Goal: Communication & Community: Answer question/provide support

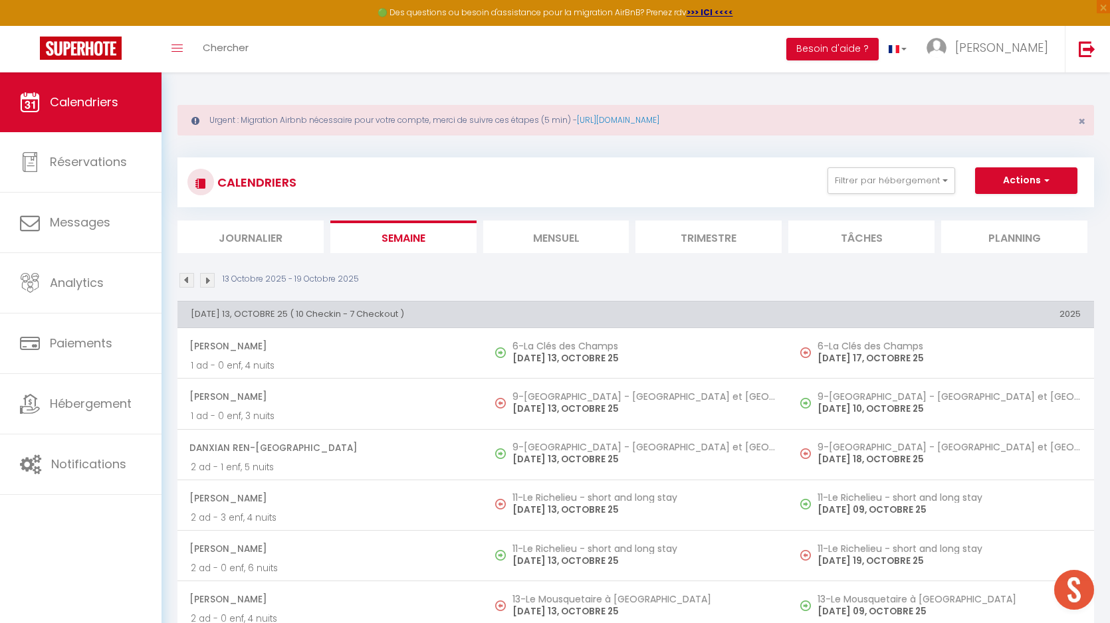
click at [186, 281] on img at bounding box center [186, 280] width 15 height 15
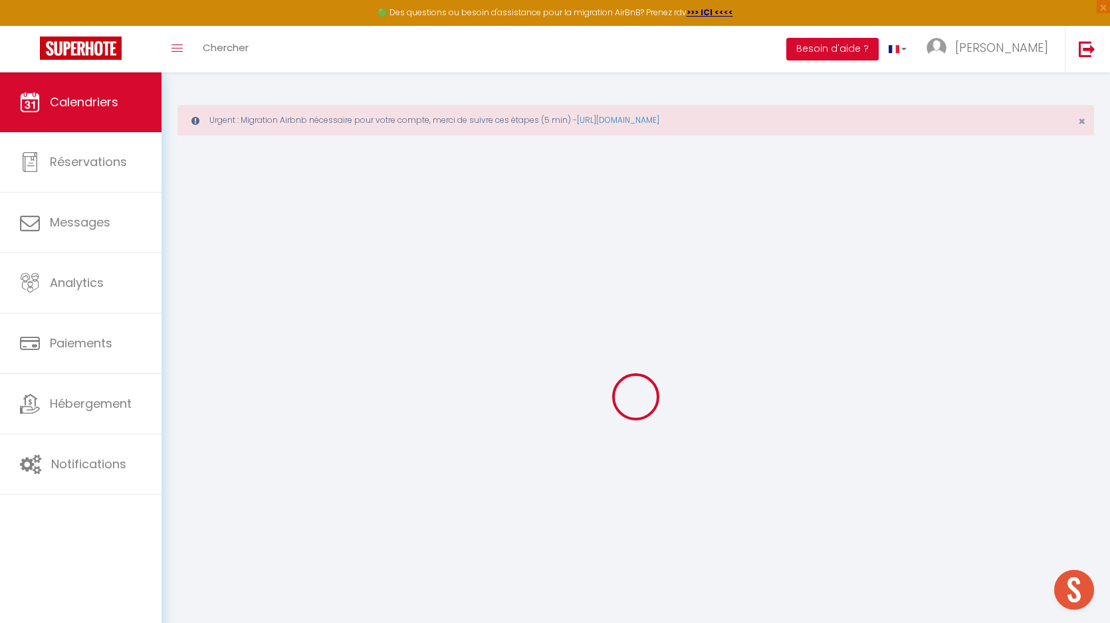
select select "0"
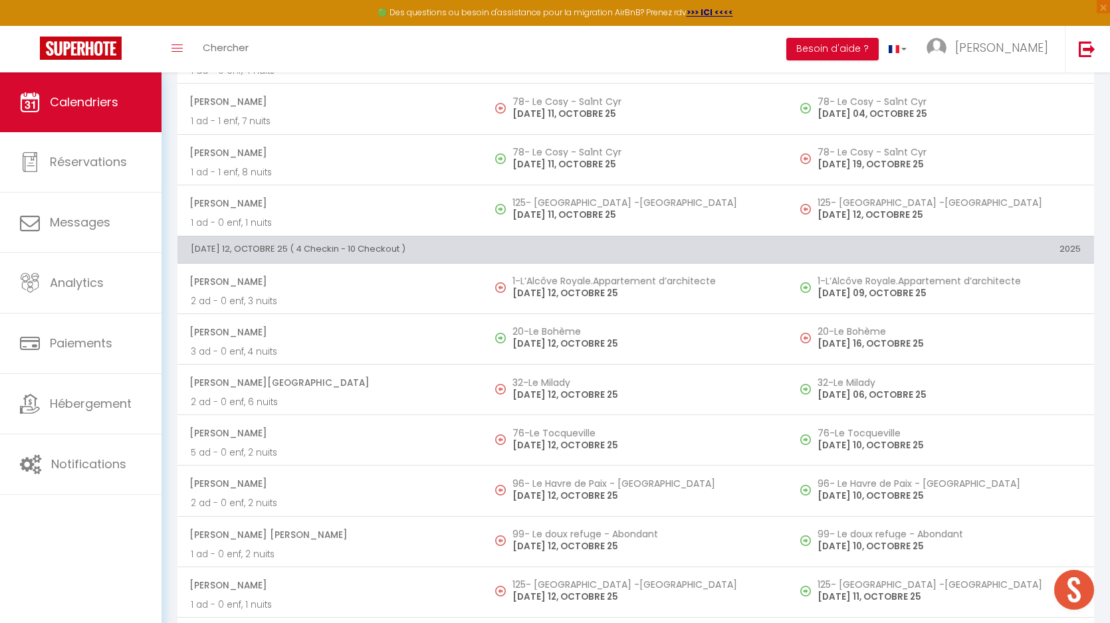
scroll to position [4799, 0]
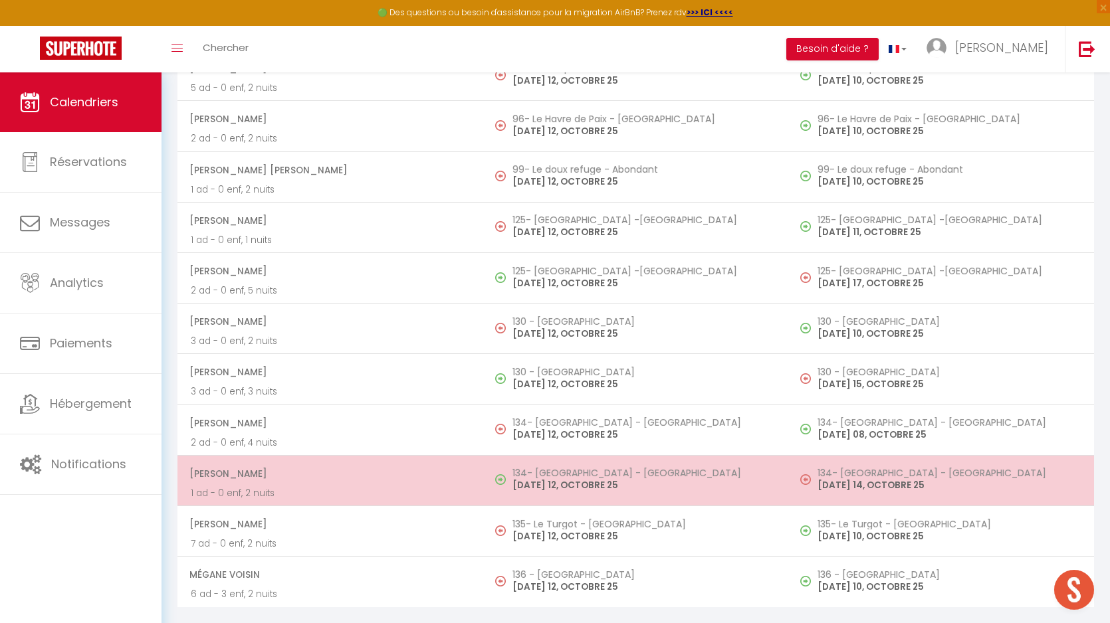
click at [556, 488] on p "[DATE] 12, OCTOBRE 25" at bounding box center [643, 486] width 263 height 14
select select "KO"
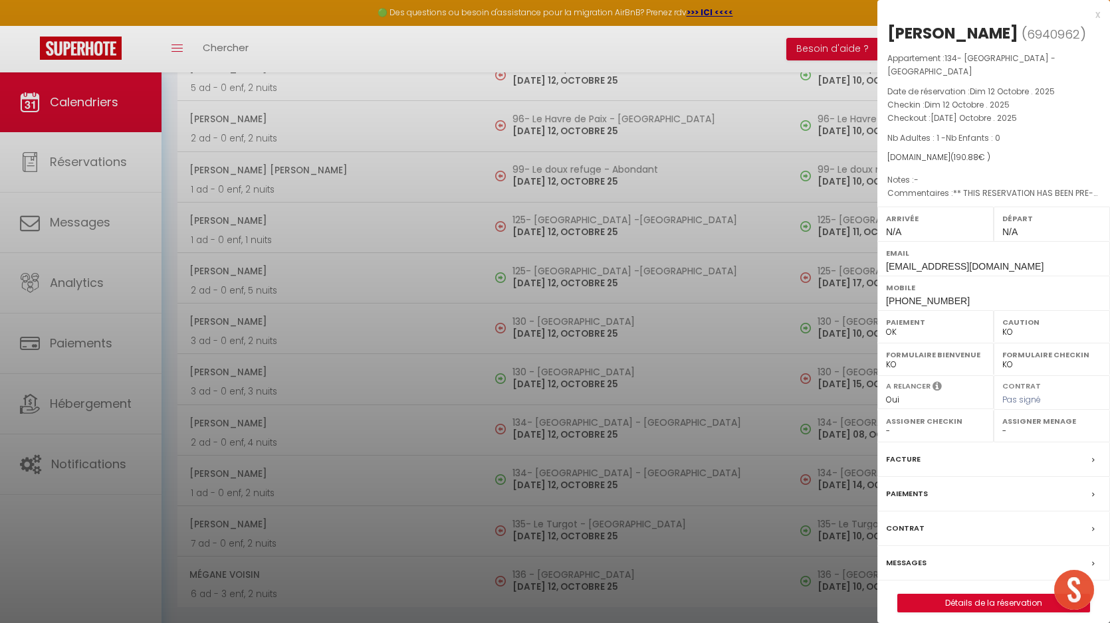
click at [1010, 33] on div "[PERSON_NAME]" at bounding box center [952, 33] width 131 height 21
copy div "Meglali"
click at [917, 570] on label "Messages" at bounding box center [906, 563] width 41 height 14
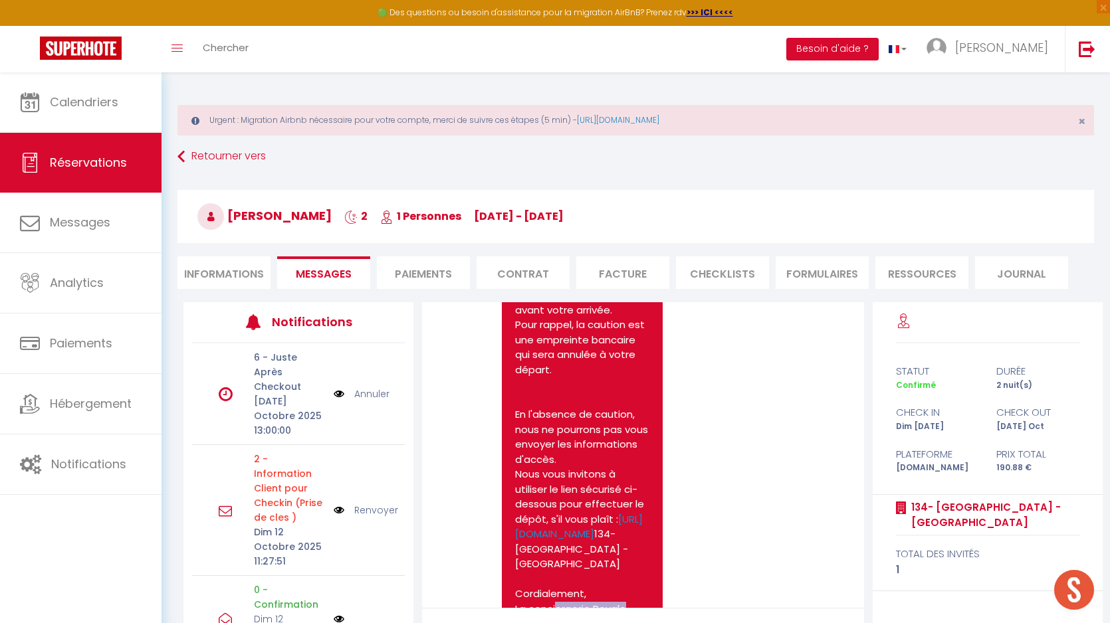
scroll to position [2251, 0]
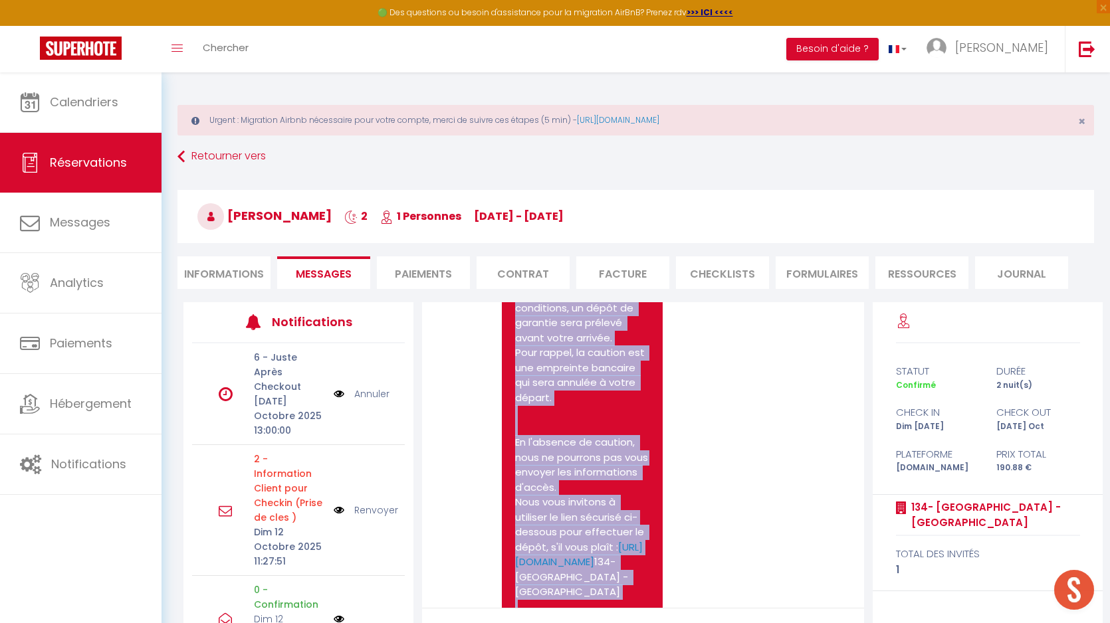
drag, startPoint x: 627, startPoint y: 538, endPoint x: 512, endPoint y: 341, distance: 228.8
click at [512, 341] on div "Bonjour Noureddine Conformément aux conditions, un dépôt de garantie sera préle…" at bounding box center [582, 458] width 161 height 401
copy pre "Bonjour Noureddine Conformément aux conditions, un dépôt de garantie sera préle…"
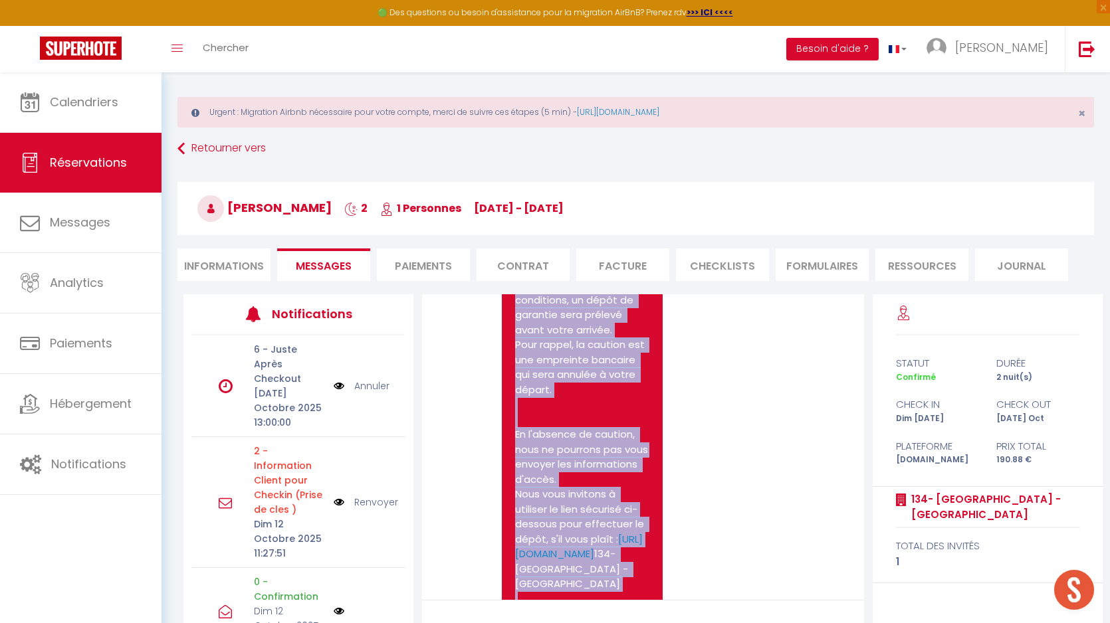
click at [338, 495] on img at bounding box center [339, 502] width 11 height 15
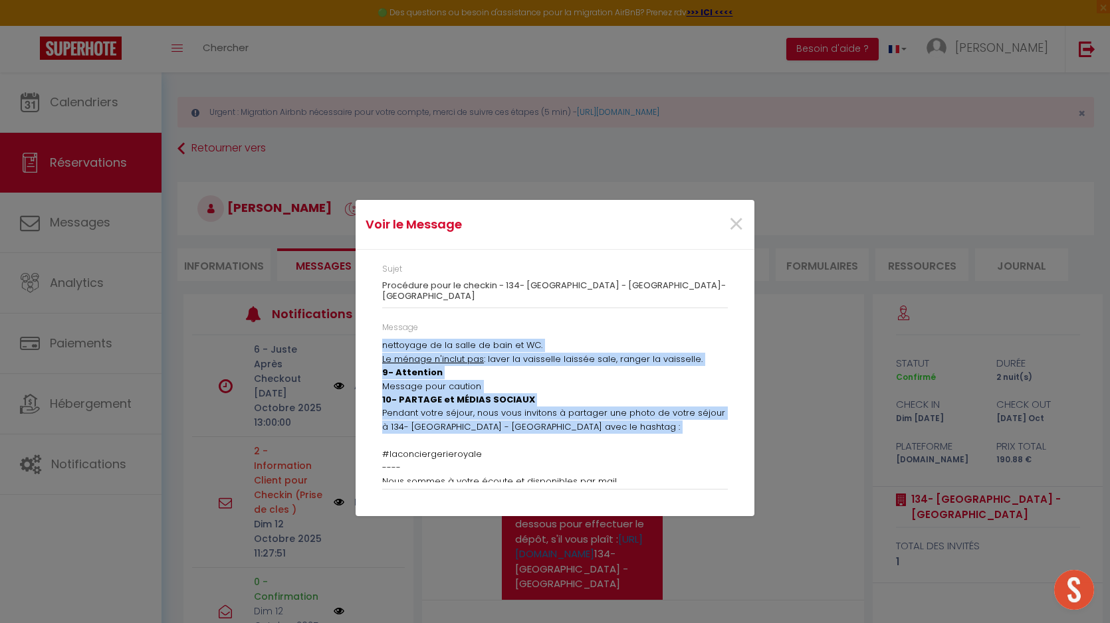
scroll to position [833, 0]
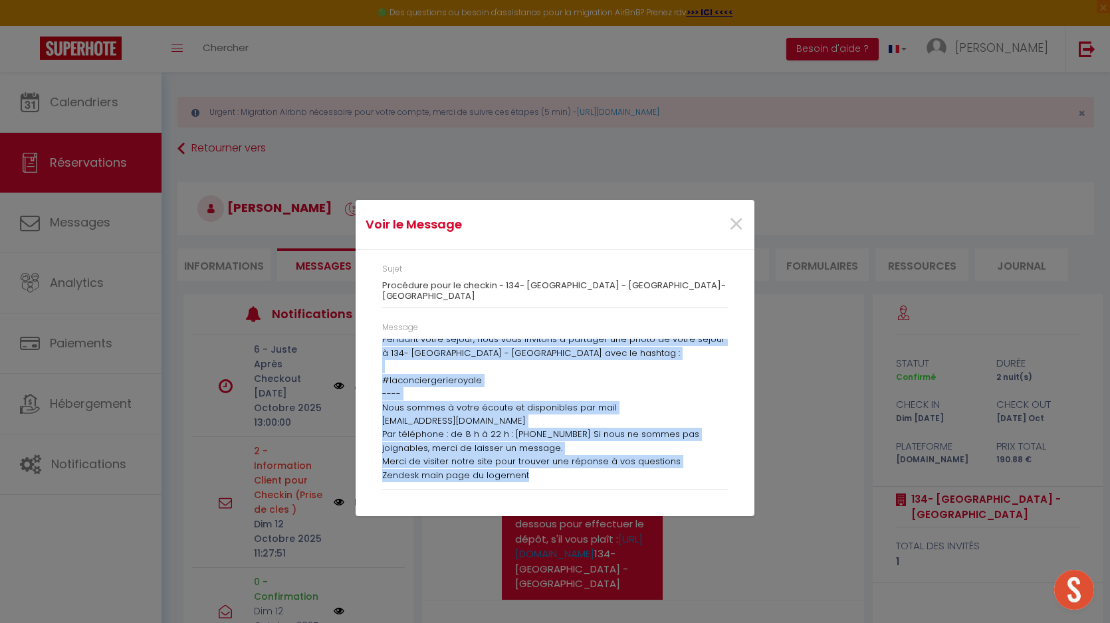
drag, startPoint x: 382, startPoint y: 341, endPoint x: 421, endPoint y: 538, distance: 201.1
click at [421, 538] on div "Voir le Message × Sujet Procédure pour le checkin - 134- [PERSON_NAME] - [GEOGR…" at bounding box center [555, 311] width 399 height 623
copy div "Lore ipsumd Sitametcon Adipisc, elitseddo, Eius tempo incidid u 992- La Etdol -…"
click at [735, 233] on span "×" at bounding box center [736, 225] width 17 height 40
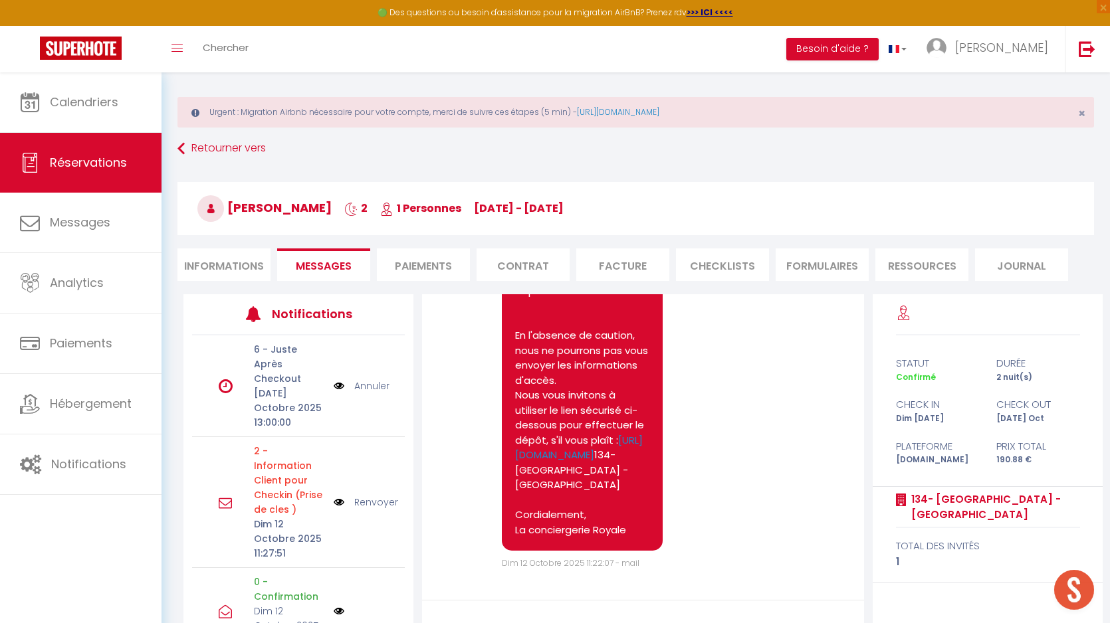
scroll to position [138, 0]
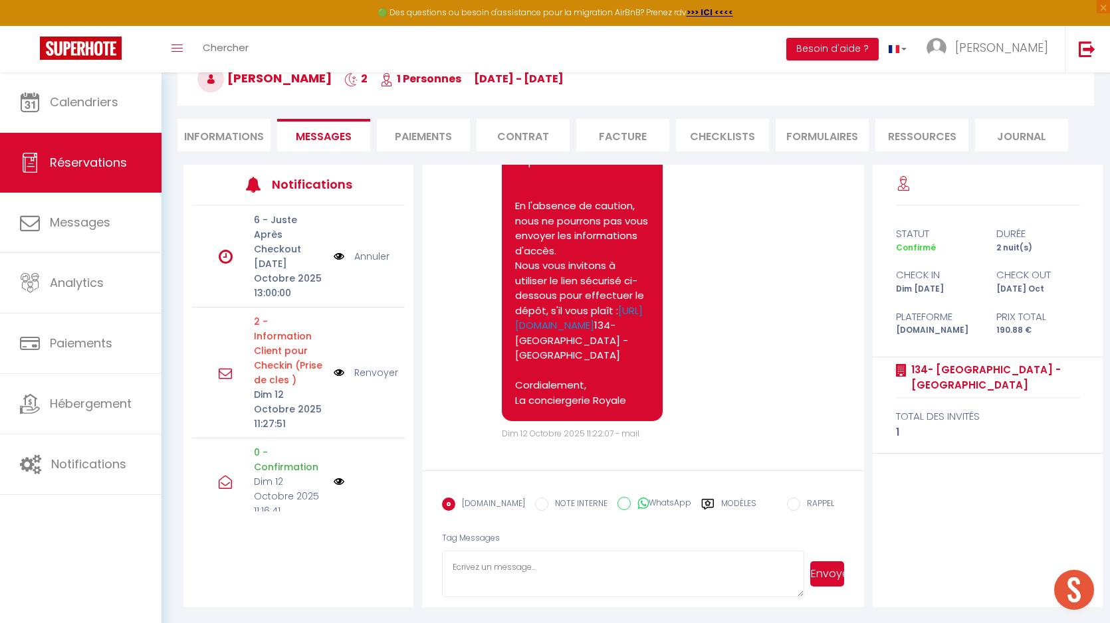
click at [501, 578] on textarea at bounding box center [623, 574] width 362 height 47
paste textarea "[URL][DOMAIN_NAME]"
type textarea "[URL][DOMAIN_NAME]"
